Goal: Information Seeking & Learning: Find specific fact

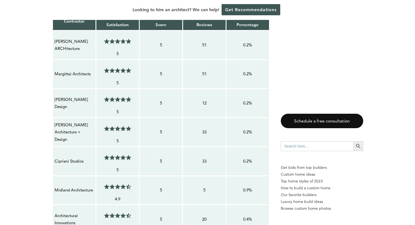
scroll to position [545, 0]
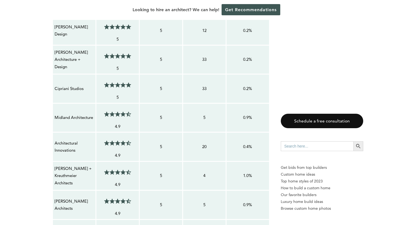
click at [66, 140] on p "Architectural Innovations" at bounding box center [74, 147] width 39 height 14
click at [62, 165] on p "[PERSON_NAME] + Kreuthmeier Architects" at bounding box center [74, 176] width 39 height 22
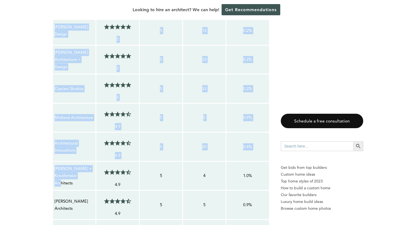
drag, startPoint x: 75, startPoint y: 160, endPoint x: 42, endPoint y: 139, distance: 38.6
click at [53, 161] on td "[PERSON_NAME] + Kreuthmeier Architects" at bounding box center [73, 175] width 43 height 29
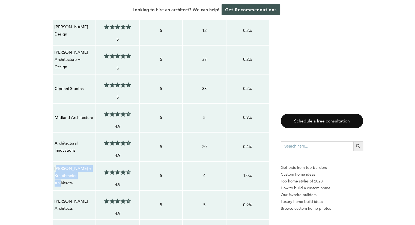
drag, startPoint x: 55, startPoint y: 146, endPoint x: 75, endPoint y: 160, distance: 23.9
click at [75, 165] on p "[PERSON_NAME] + Kreuthmeier Architects" at bounding box center [74, 176] width 39 height 22
drag, startPoint x: 75, startPoint y: 160, endPoint x: 55, endPoint y: 148, distance: 23.7
click at [55, 165] on p "[PERSON_NAME] + Kreuthmeier Architects" at bounding box center [74, 176] width 39 height 22
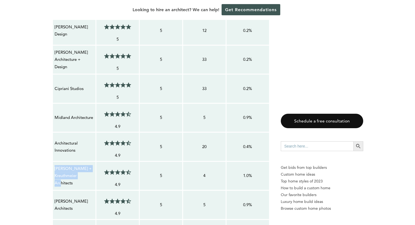
copy p "[PERSON_NAME] + Kreuthmeier Architects"
